Goal: Find contact information: Find contact information

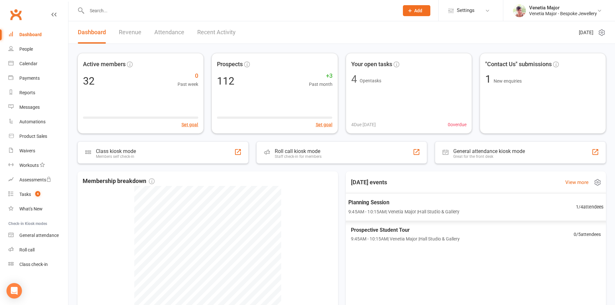
click at [363, 201] on span "Planning Session" at bounding box center [403, 202] width 111 height 8
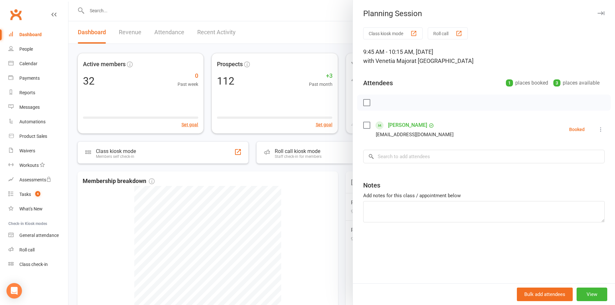
click at [599, 13] on icon "button" at bounding box center [601, 13] width 7 height 4
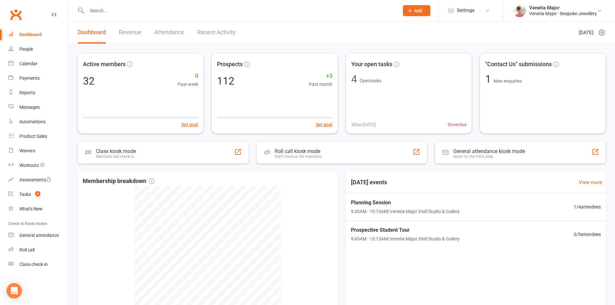
click at [112, 14] on input "text" at bounding box center [240, 10] width 310 height 9
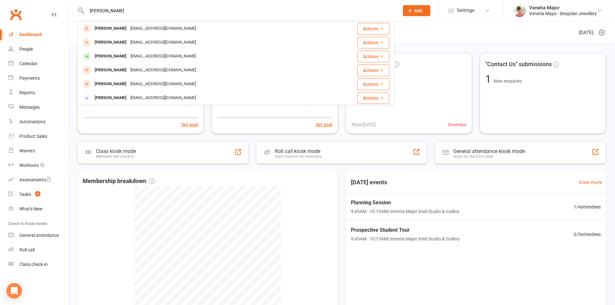
type input "[PERSON_NAME]"
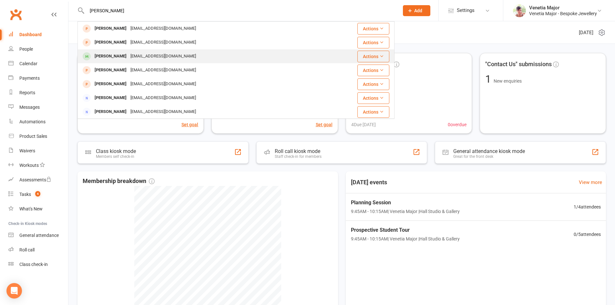
click at [113, 56] on div "[PERSON_NAME]" at bounding box center [111, 56] width 36 height 9
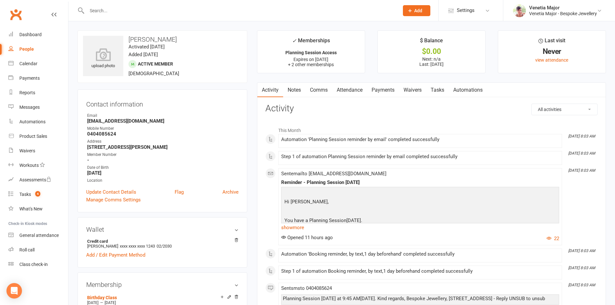
click at [350, 88] on link "Attendance" at bounding box center [349, 90] width 35 height 15
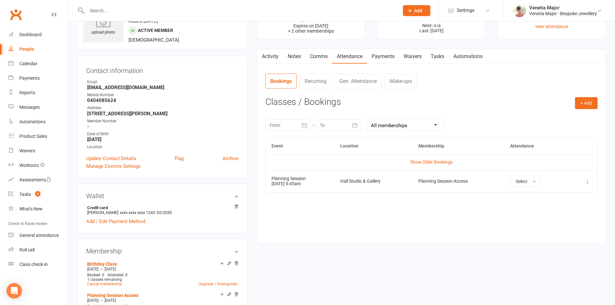
scroll to position [65, 0]
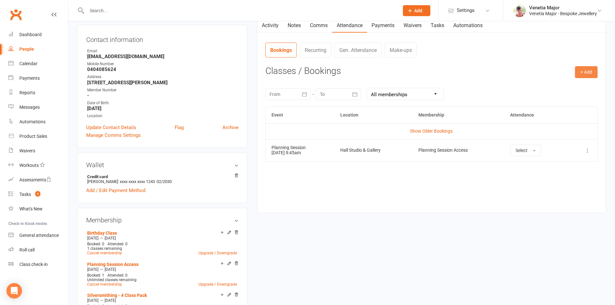
click at [586, 68] on button "+ Add" at bounding box center [586, 72] width 23 height 12
click at [547, 89] on link "Book Event" at bounding box center [565, 86] width 64 height 13
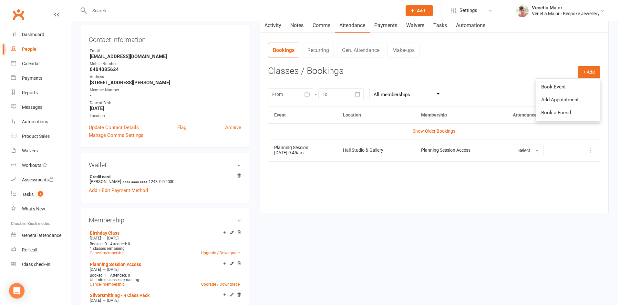
scroll to position [50, 0]
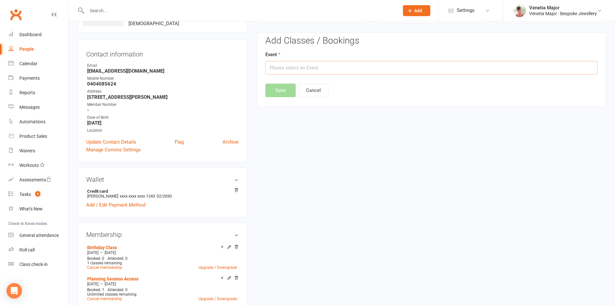
click at [298, 64] on input "text" at bounding box center [431, 68] width 332 height 14
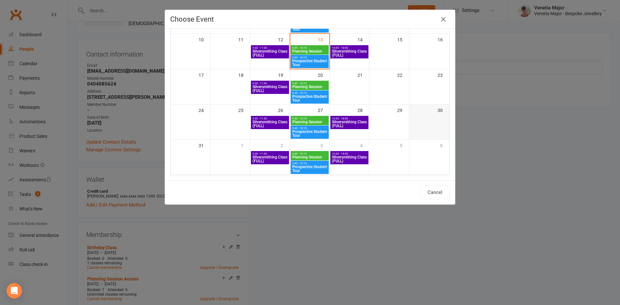
scroll to position [0, 0]
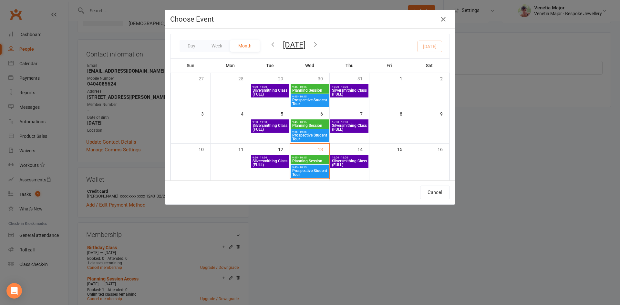
click at [319, 43] on icon "button" at bounding box center [315, 44] width 7 height 7
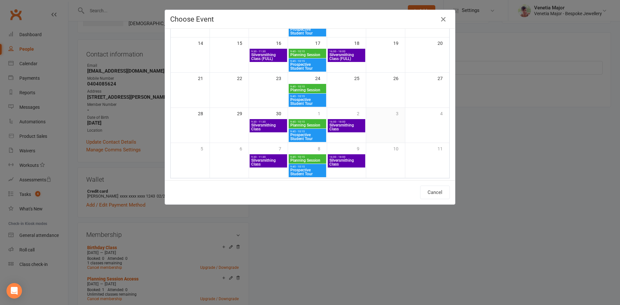
scroll to position [109, 0]
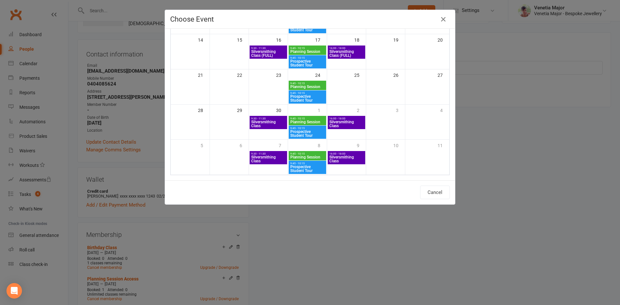
click at [340, 119] on span "16:00 - 18:00" at bounding box center [346, 118] width 35 height 3
type input "Silversmithing Class - [DATE] 4:00:00 PM"
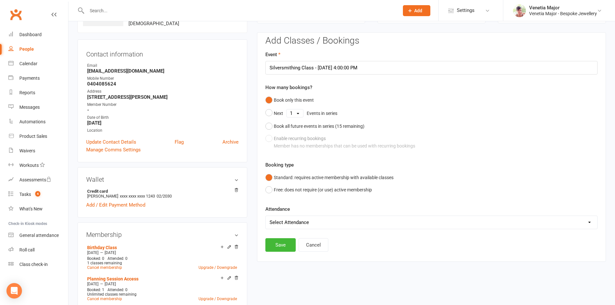
click at [328, 222] on select "Select Attendance Attended Absent" at bounding box center [432, 222] width 332 height 13
click at [420, 183] on div "Standard: requires active membership with available classes Free: does not requ…" at bounding box center [431, 183] width 332 height 25
click at [277, 241] on button "Save" at bounding box center [280, 245] width 30 height 14
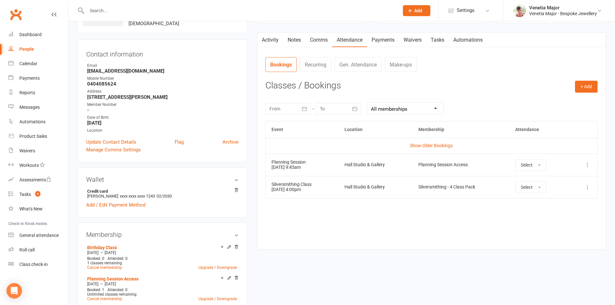
click at [352, 40] on link "Attendance" at bounding box center [349, 40] width 35 height 15
click at [585, 87] on button "+ Add" at bounding box center [586, 87] width 23 height 12
click at [552, 100] on link "Book Event" at bounding box center [565, 101] width 64 height 13
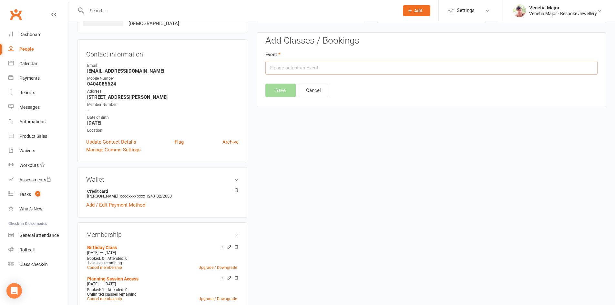
click at [289, 68] on input "text" at bounding box center [431, 68] width 332 height 14
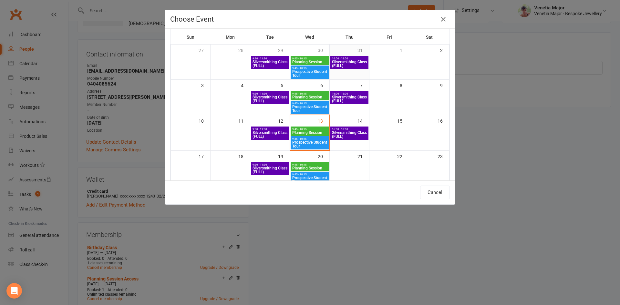
scroll to position [0, 0]
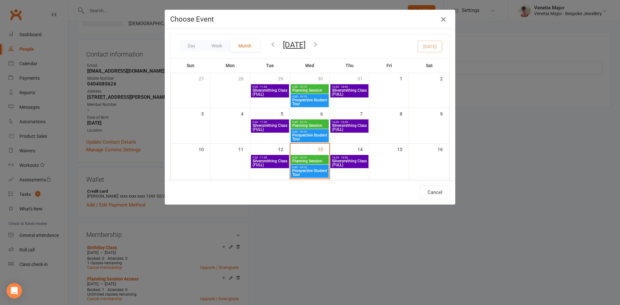
click at [319, 43] on icon "button" at bounding box center [315, 44] width 7 height 7
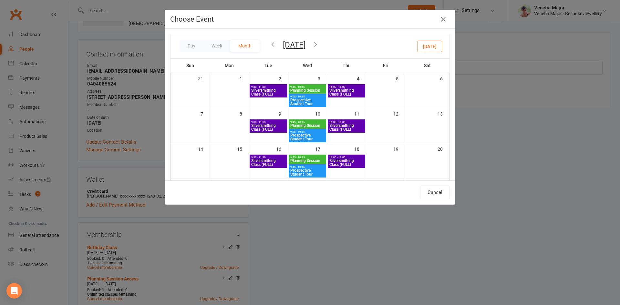
click at [319, 44] on icon "button" at bounding box center [315, 44] width 7 height 7
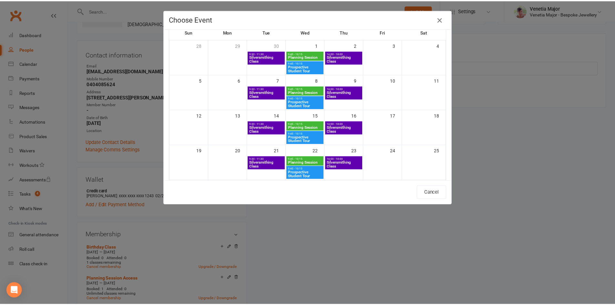
scroll to position [45, 0]
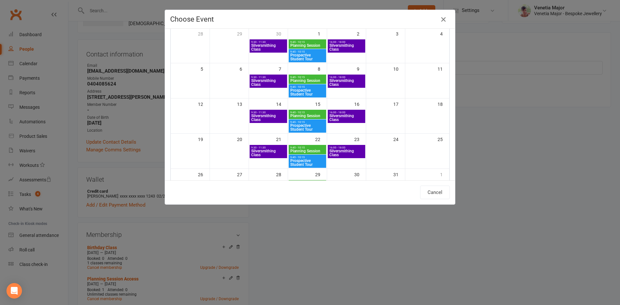
click at [440, 18] on icon "button" at bounding box center [443, 19] width 8 height 8
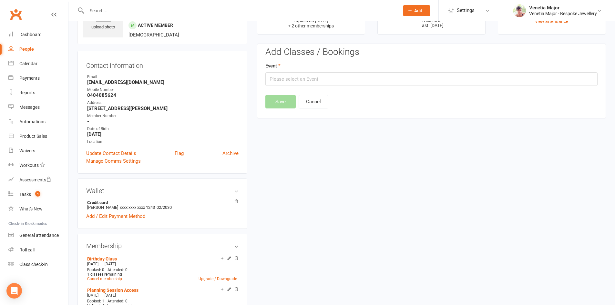
scroll to position [0, 0]
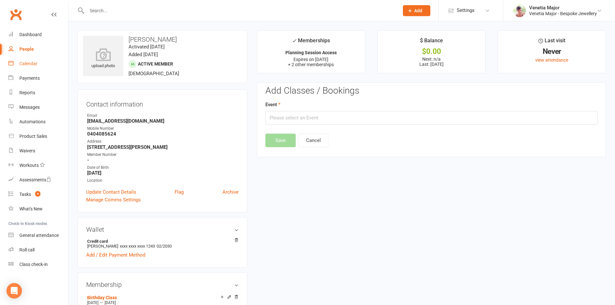
click at [25, 62] on div "Calendar" at bounding box center [28, 63] width 18 height 5
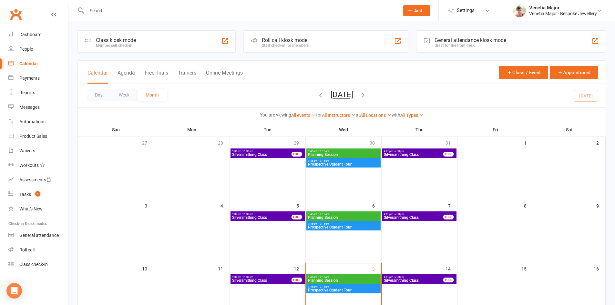
click at [367, 95] on icon "button" at bounding box center [363, 94] width 7 height 7
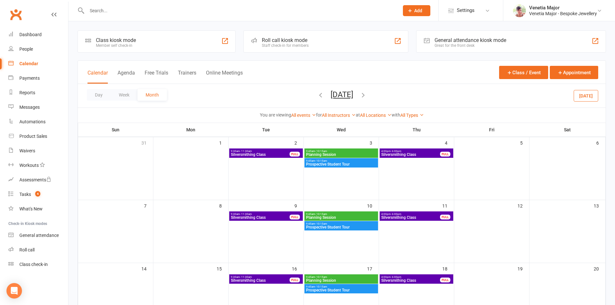
click at [367, 94] on icon "button" at bounding box center [363, 94] width 7 height 7
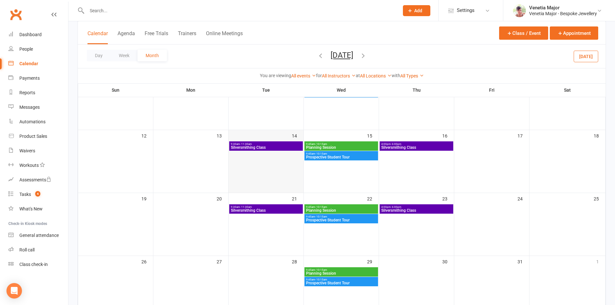
scroll to position [129, 0]
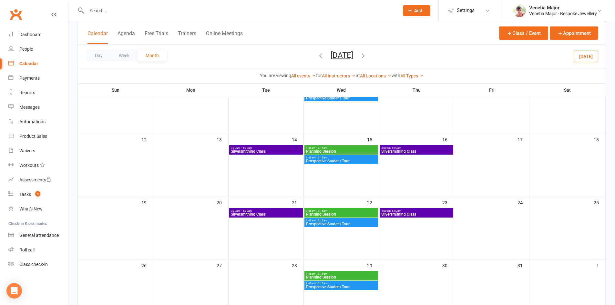
click at [269, 149] on span "Silversmithing Class" at bounding box center [265, 151] width 71 height 4
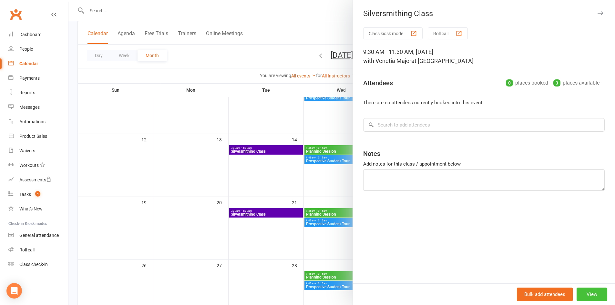
click at [588, 294] on button "View" at bounding box center [592, 295] width 31 height 14
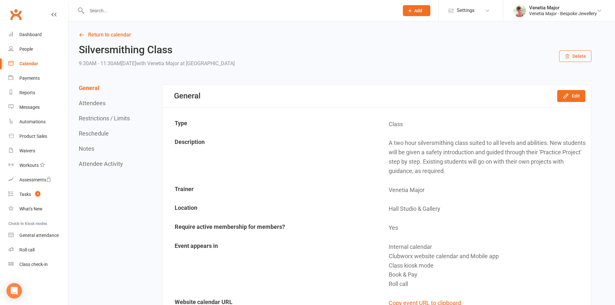
click at [577, 54] on button "Delete" at bounding box center [575, 56] width 32 height 12
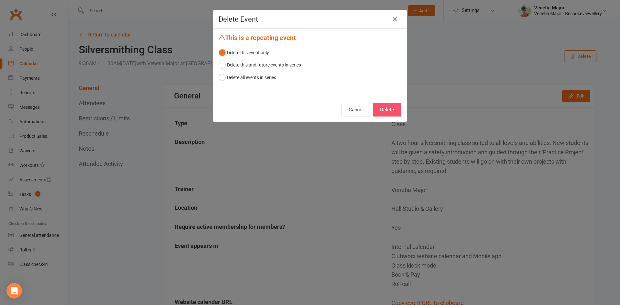
click at [390, 107] on button "Delete" at bounding box center [387, 110] width 29 height 14
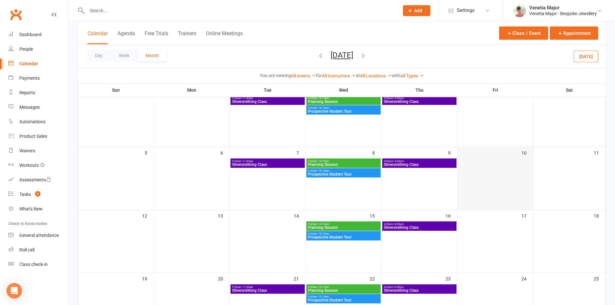
scroll to position [65, 0]
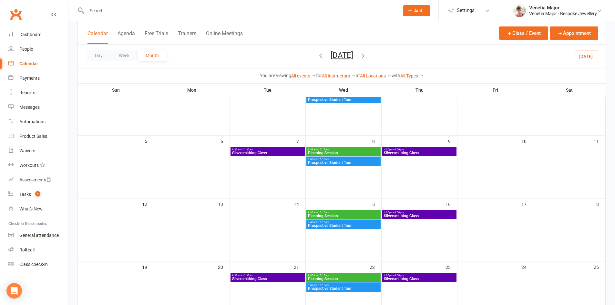
click at [435, 214] on span "Silversmithing Class" at bounding box center [420, 216] width 72 height 4
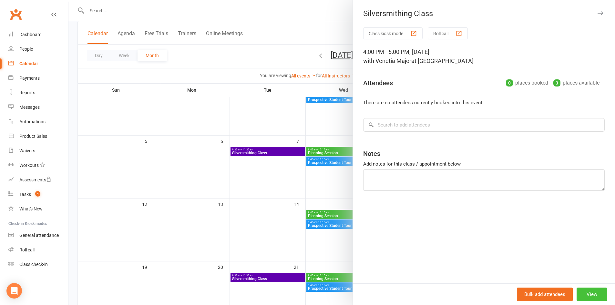
click at [592, 294] on button "View" at bounding box center [592, 295] width 31 height 14
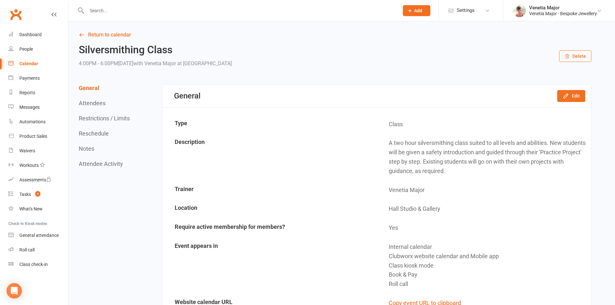
click at [578, 54] on button "Delete" at bounding box center [575, 56] width 32 height 12
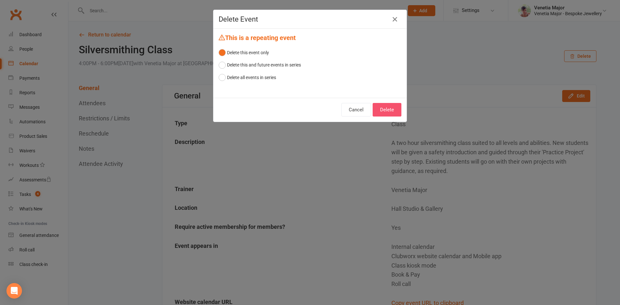
click at [381, 110] on button "Delete" at bounding box center [387, 110] width 29 height 14
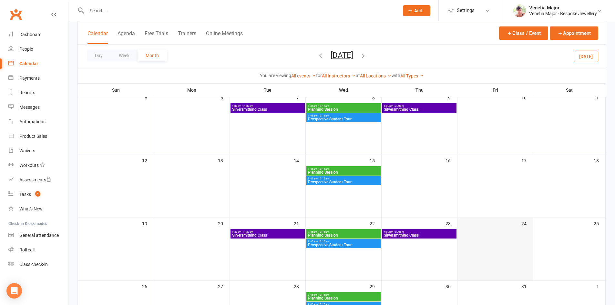
scroll to position [97, 0]
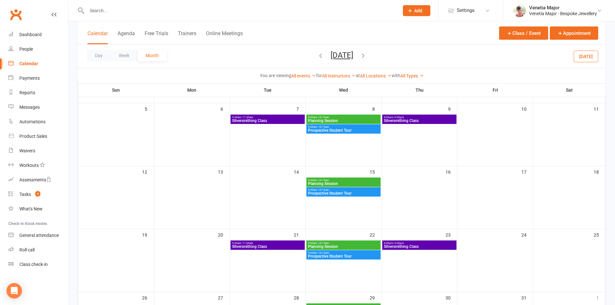
click at [346, 181] on span "9:45am - 10:15am" at bounding box center [344, 180] width 72 height 3
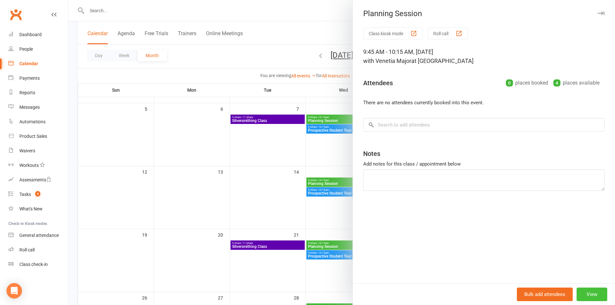
click at [589, 292] on button "View" at bounding box center [592, 295] width 31 height 14
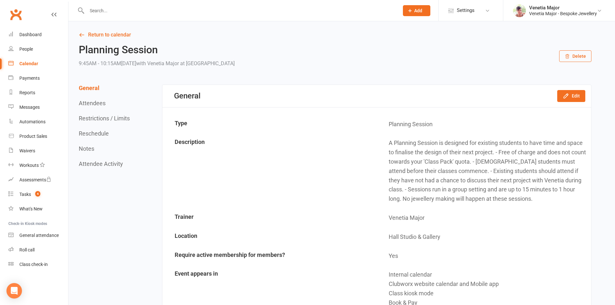
click at [577, 57] on button "Delete" at bounding box center [575, 56] width 32 height 12
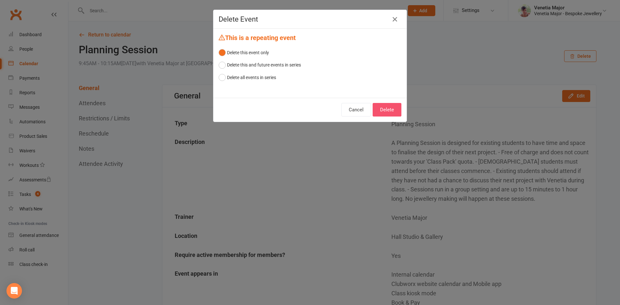
click at [386, 107] on button "Delete" at bounding box center [387, 110] width 29 height 14
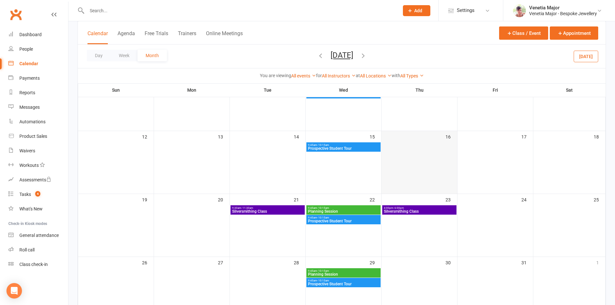
scroll to position [161, 0]
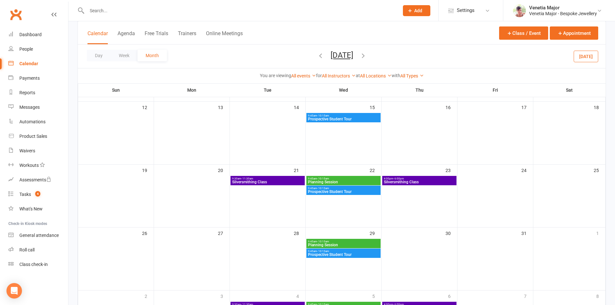
click at [343, 115] on span "9:45am - 10:15am" at bounding box center [344, 115] width 72 height 3
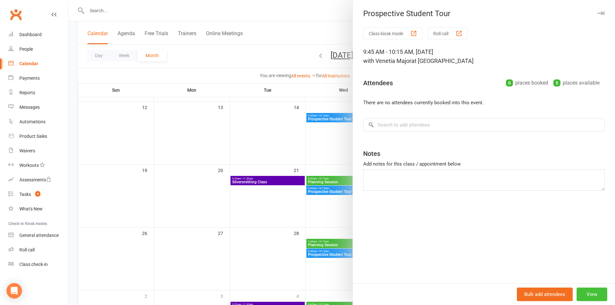
click at [591, 293] on button "View" at bounding box center [592, 295] width 31 height 14
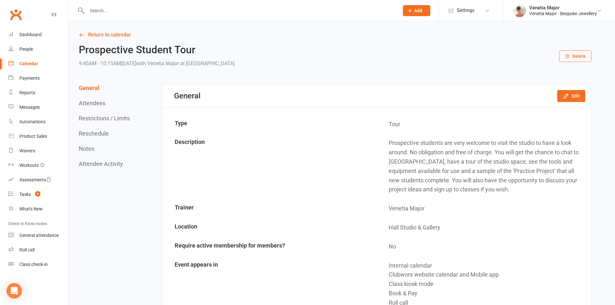
click at [577, 55] on button "Delete" at bounding box center [575, 56] width 32 height 12
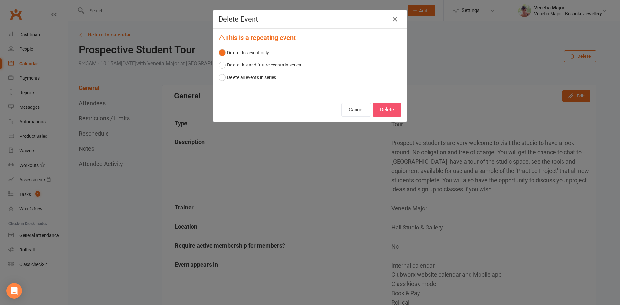
click at [383, 106] on button "Delete" at bounding box center [387, 110] width 29 height 14
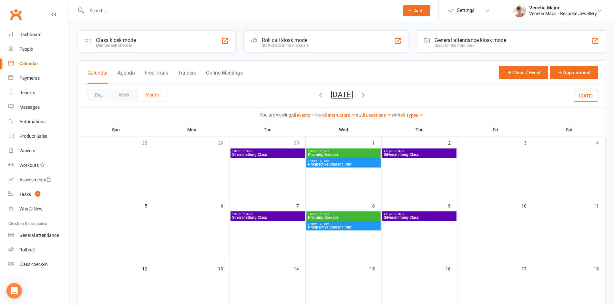
click at [111, 10] on input "text" at bounding box center [240, 10] width 310 height 9
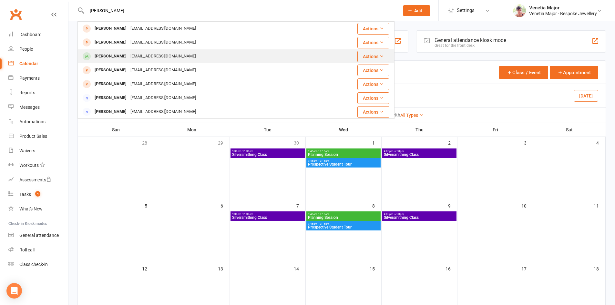
type input "[PERSON_NAME]"
click at [105, 56] on div "[PERSON_NAME]" at bounding box center [111, 56] width 36 height 9
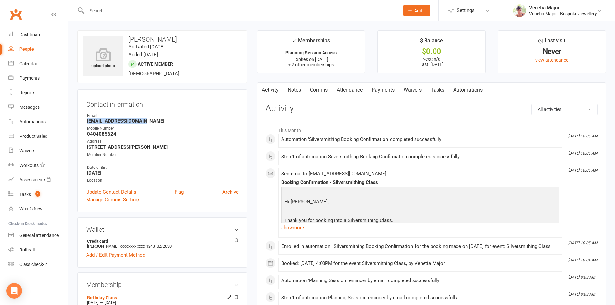
drag, startPoint x: 146, startPoint y: 121, endPoint x: 86, endPoint y: 121, distance: 60.7
click at [86, 121] on div "Contact information Owner Email [EMAIL_ADDRESS][DOMAIN_NAME] Mobile Number [PHO…" at bounding box center [162, 150] width 170 height 123
copy strong "[EMAIL_ADDRESS][DOMAIN_NAME]"
drag, startPoint x: 149, startPoint y: 130, endPoint x: 124, endPoint y: 136, distance: 25.6
click at [146, 130] on div "Mobile Number" at bounding box center [162, 129] width 151 height 6
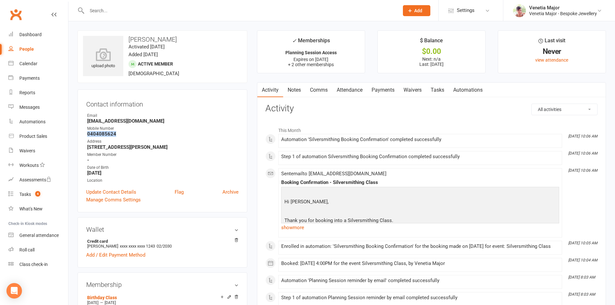
drag, startPoint x: 121, startPoint y: 134, endPoint x: 83, endPoint y: 132, distance: 38.1
click at [83, 132] on div "Contact information Owner Email [EMAIL_ADDRESS][DOMAIN_NAME] Mobile Number [PHO…" at bounding box center [162, 150] width 170 height 123
copy strong "0404085624"
